Goal: Task Accomplishment & Management: Manage account settings

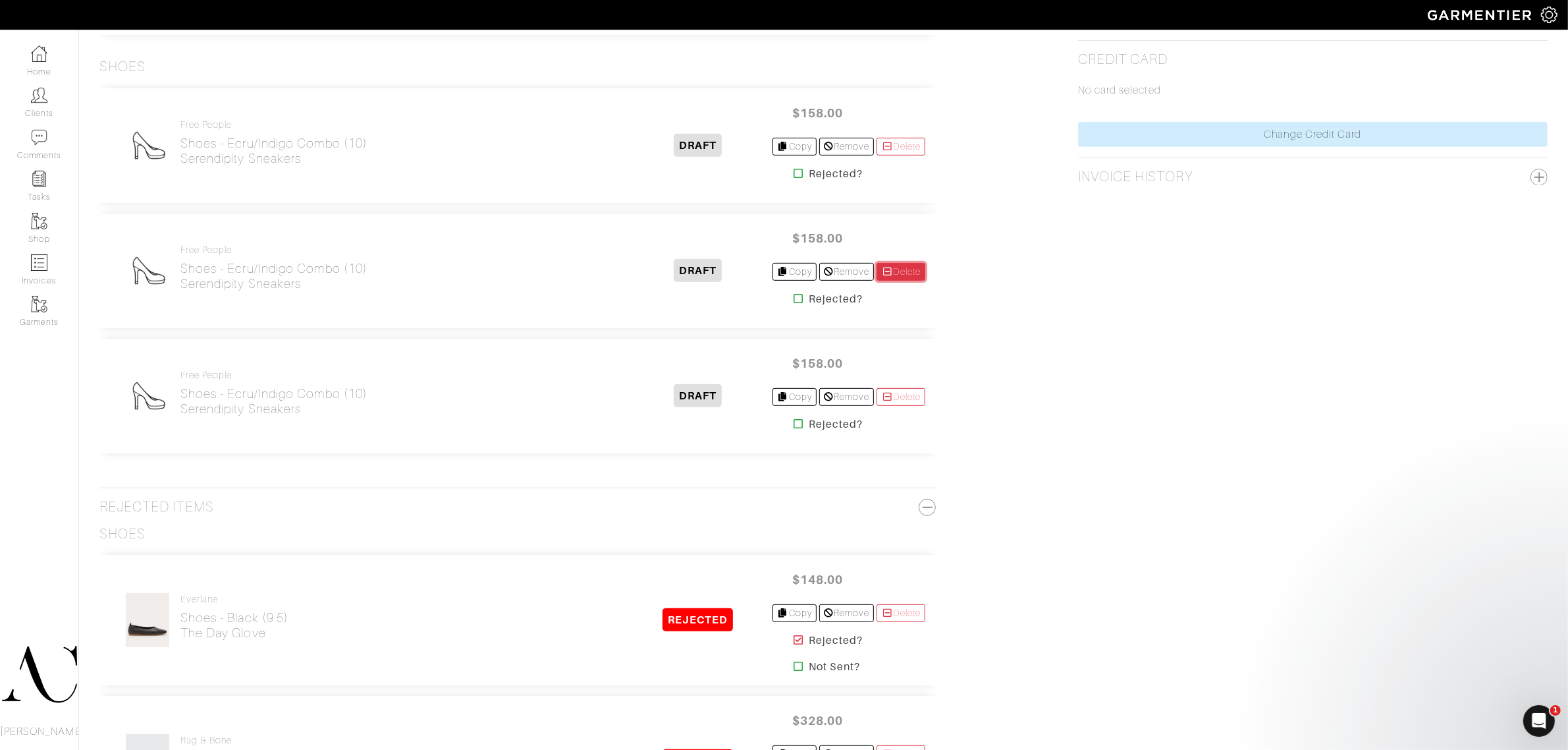
click at [919, 275] on link "Delete" at bounding box center [901, 271] width 49 height 18
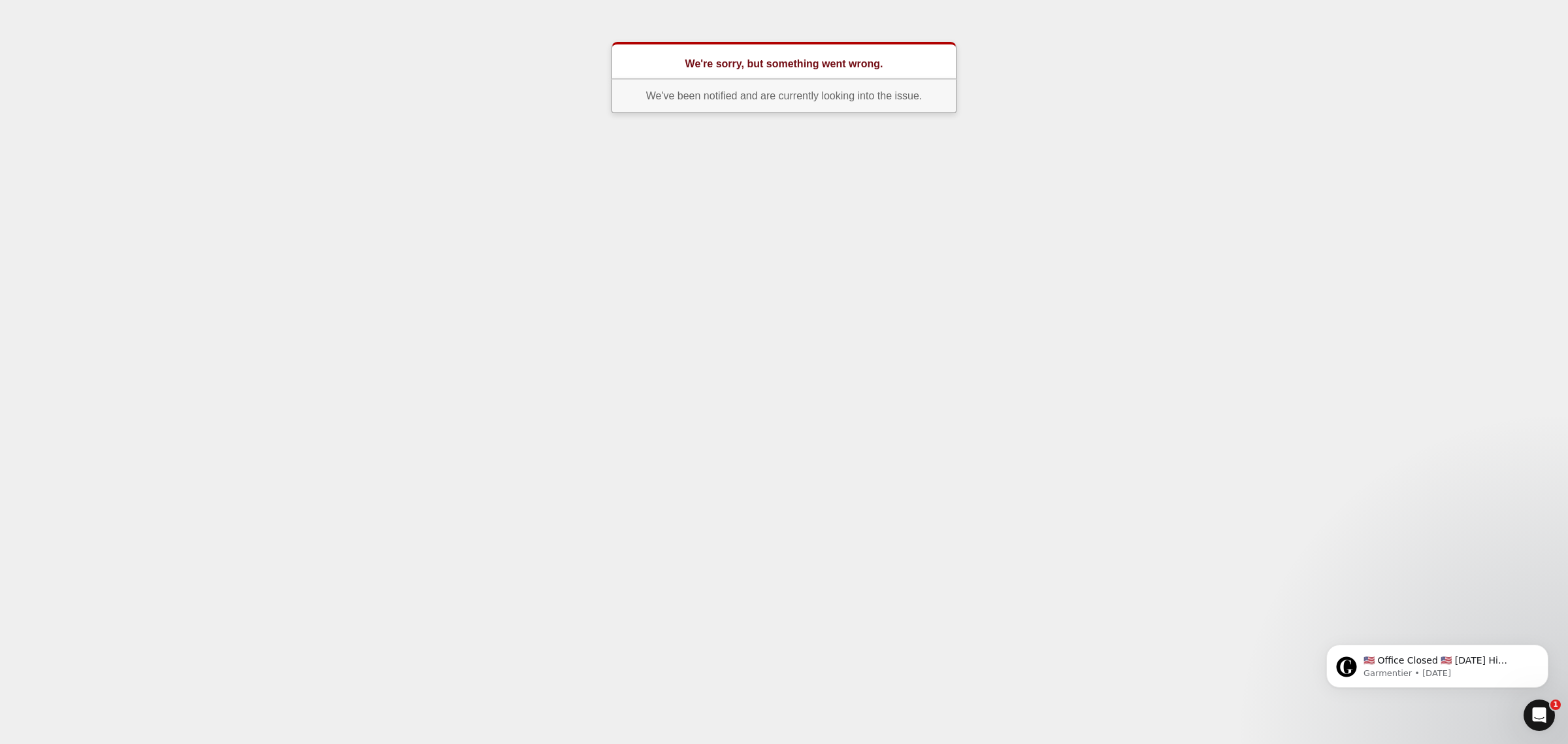
click at [451, 123] on html "We're sorry, but something went wrong. We've been notified and are currently lo…" at bounding box center [784, 62] width 1568 height 123
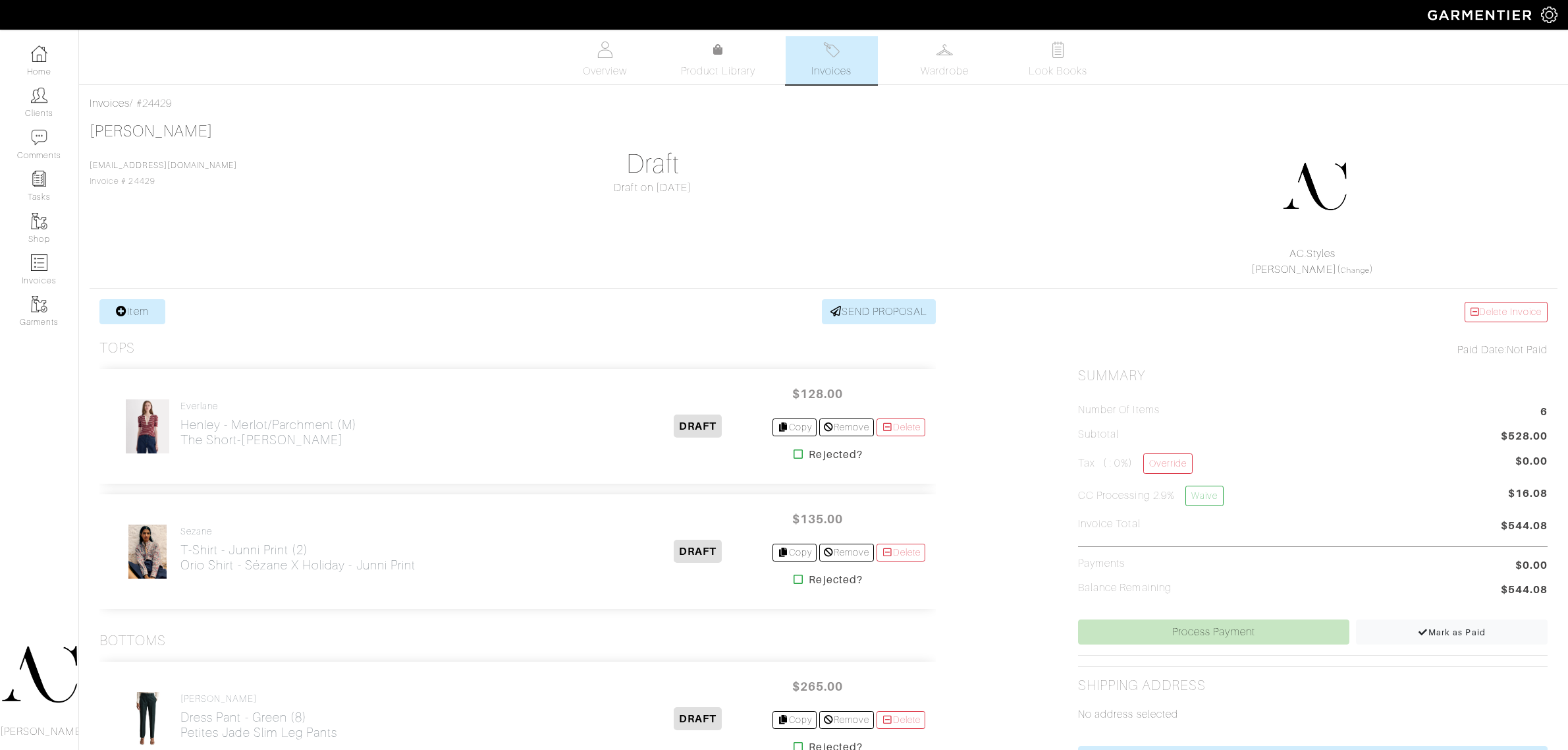
scroll to position [741, 0]
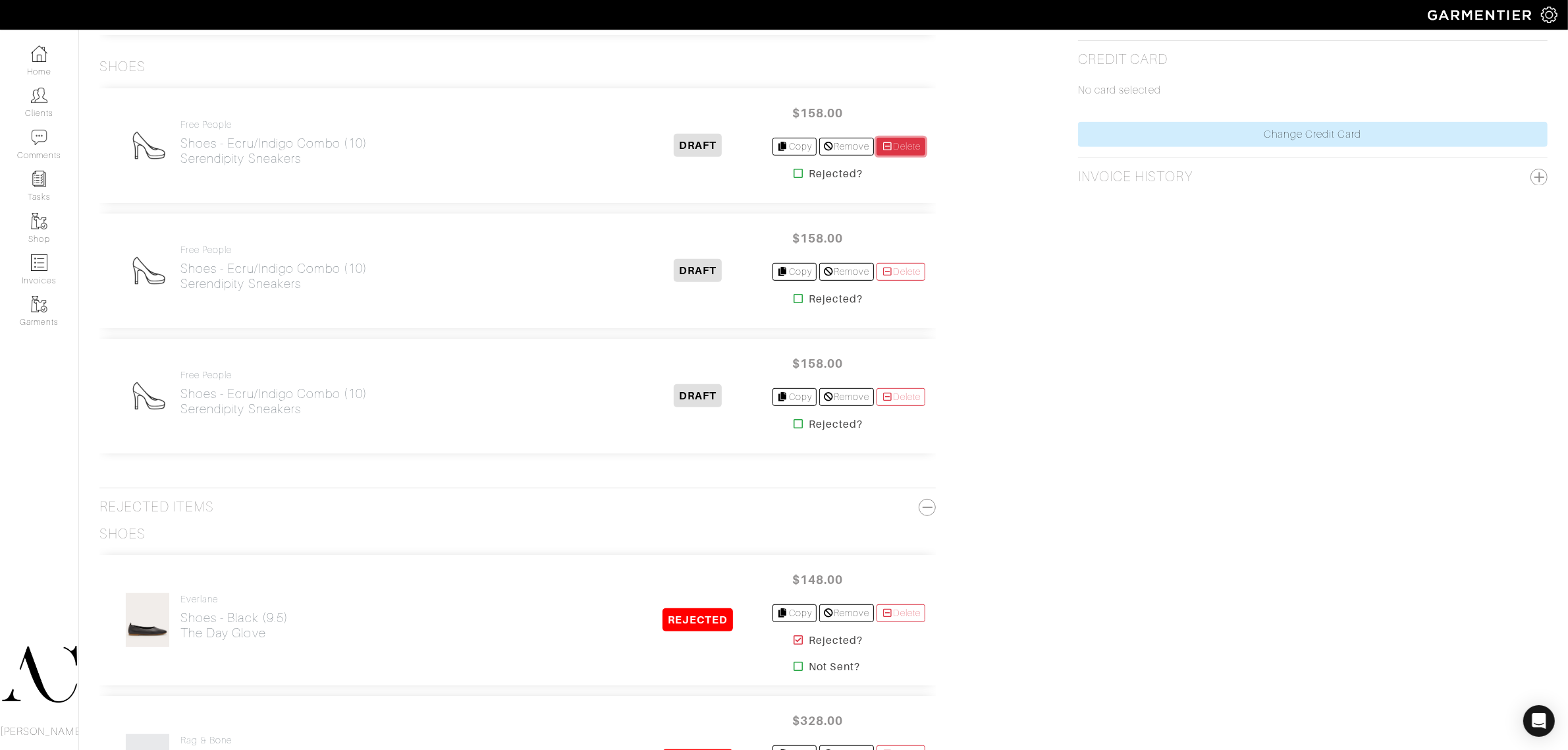
click at [881, 149] on icon at bounding box center [887, 146] width 12 height 9
